Goal: Transaction & Acquisition: Purchase product/service

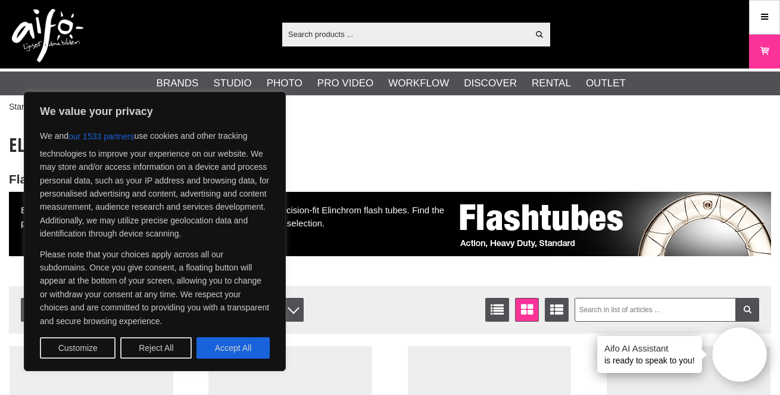
click at [149, 18] on div "Show all Products Categories out of products Your search for yielded no hits. P…" at bounding box center [390, 34] width 780 height 68
click at [212, 346] on button "Accept All" at bounding box center [232, 347] width 73 height 21
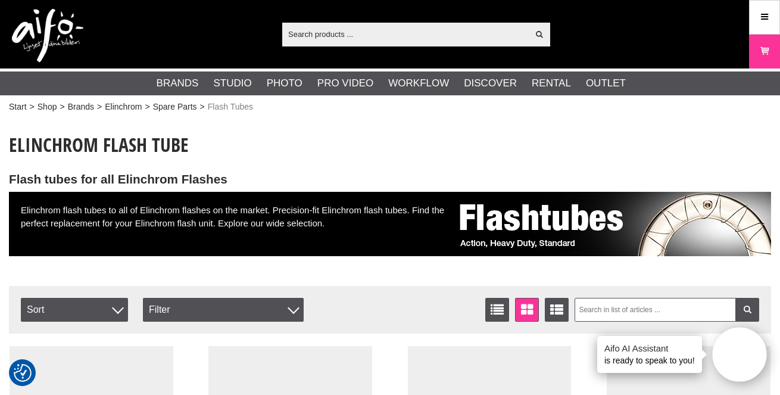
checkbox input "true"
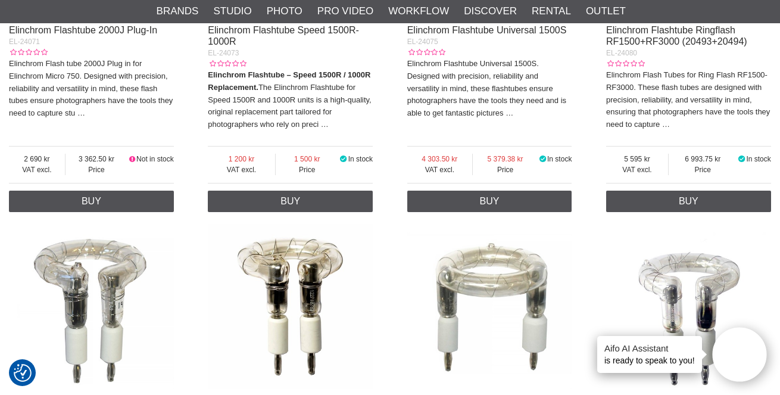
scroll to position [1944, 0]
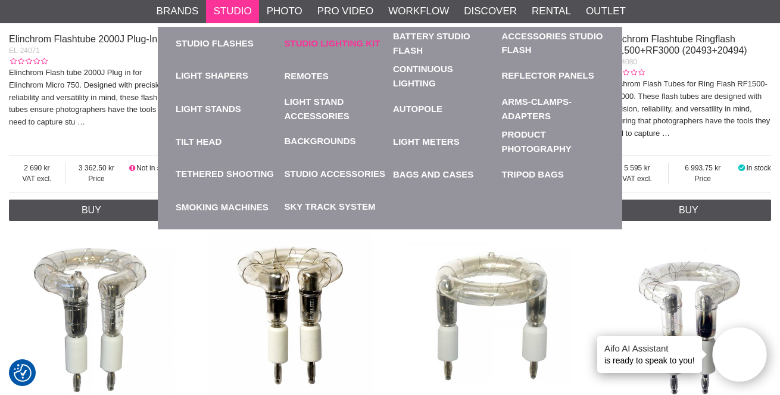
click at [336, 43] on link "Studio Lighting Kit" at bounding box center [335, 43] width 103 height 33
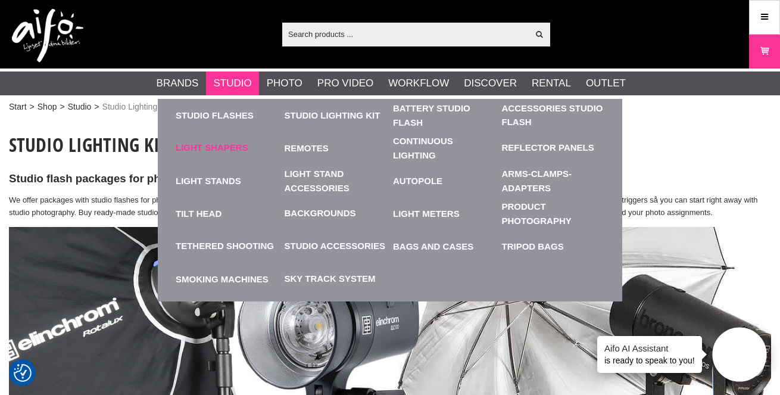
click at [206, 145] on link "Light Shapers" at bounding box center [212, 148] width 73 height 14
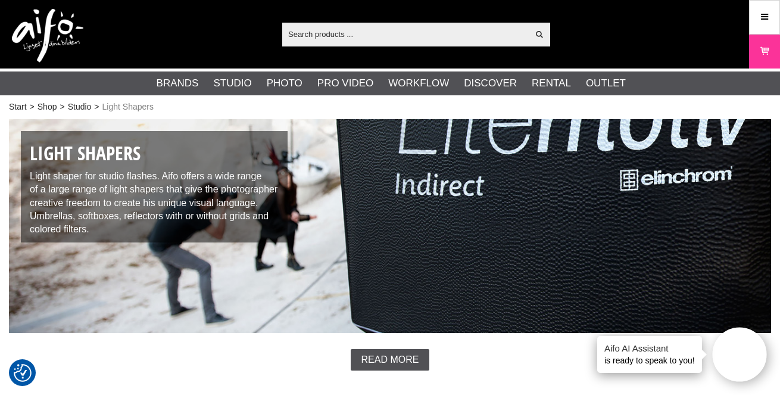
click at [375, 26] on input "text" at bounding box center [405, 34] width 246 height 18
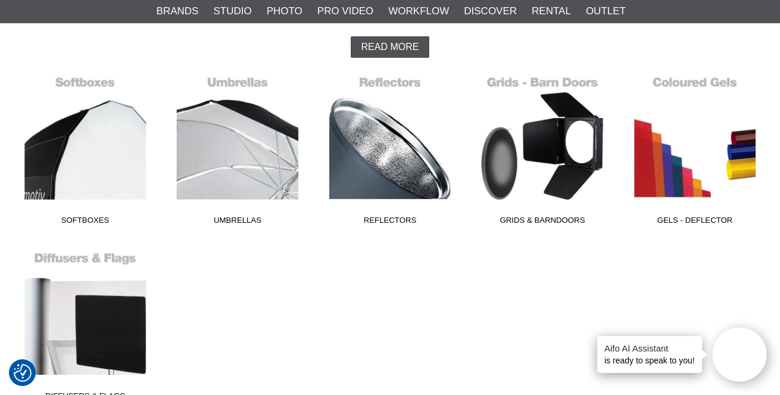
scroll to position [378, 0]
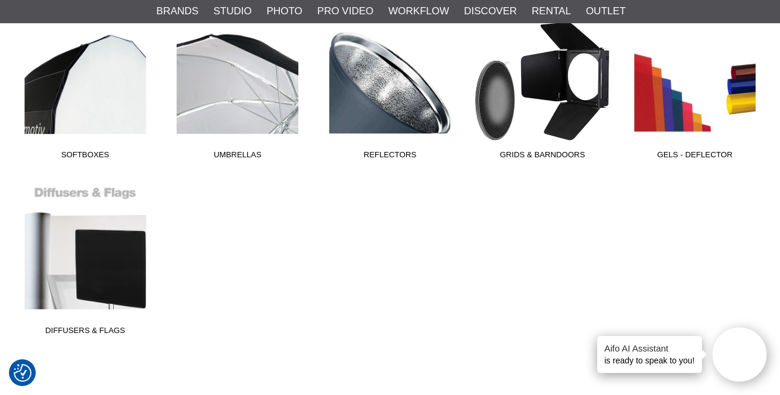
click at [531, 109] on link "Grids & Barndoors" at bounding box center [542, 84] width 152 height 161
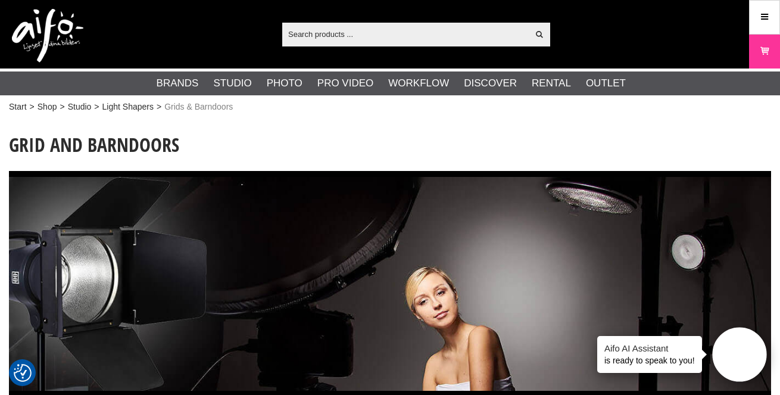
click at [380, 38] on input "text" at bounding box center [405, 34] width 246 height 18
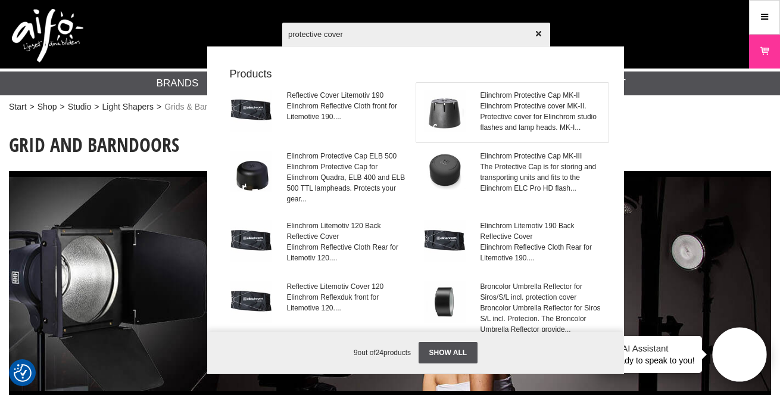
type input "protective cover"
click at [445, 117] on img at bounding box center [445, 111] width 42 height 42
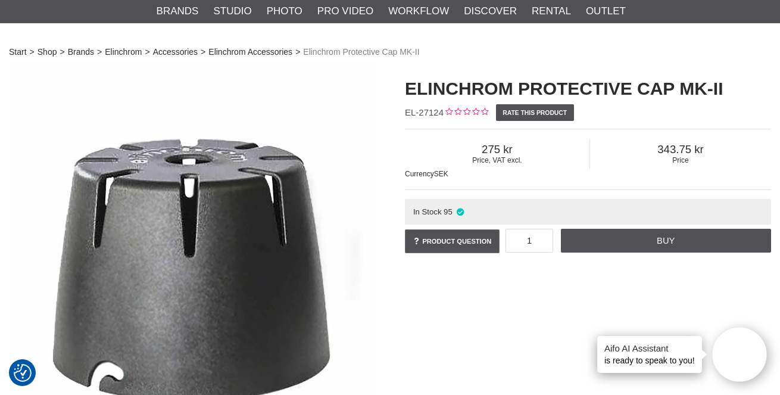
scroll to position [79, 0]
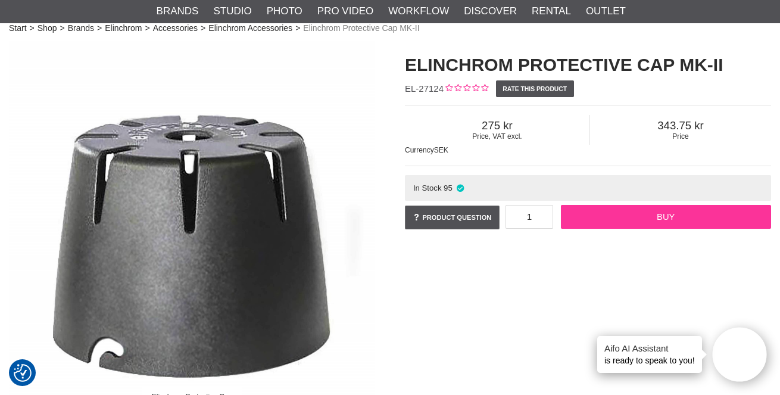
click at [631, 216] on link "Buy" at bounding box center [666, 217] width 210 height 24
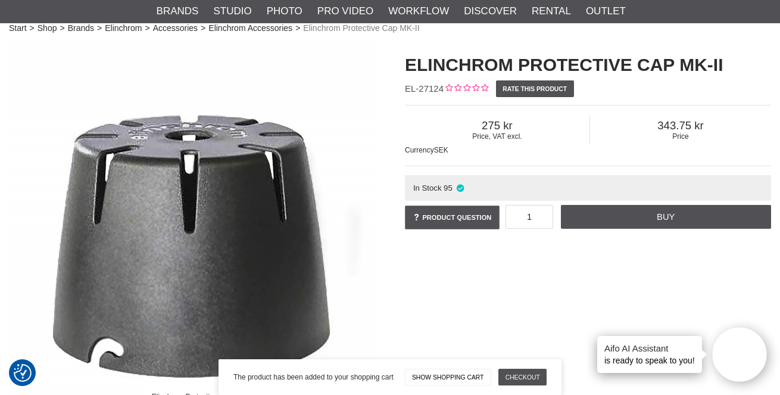
click at [466, 368] on link "Show shopping cart" at bounding box center [448, 376] width 86 height 17
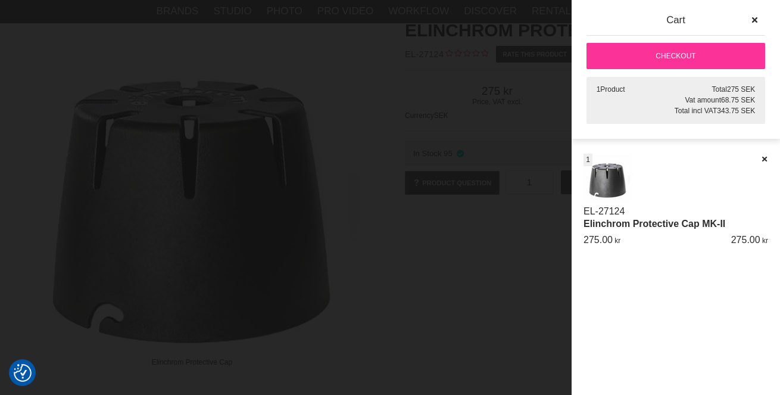
scroll to position [143, 0]
